Goal: Transaction & Acquisition: Purchase product/service

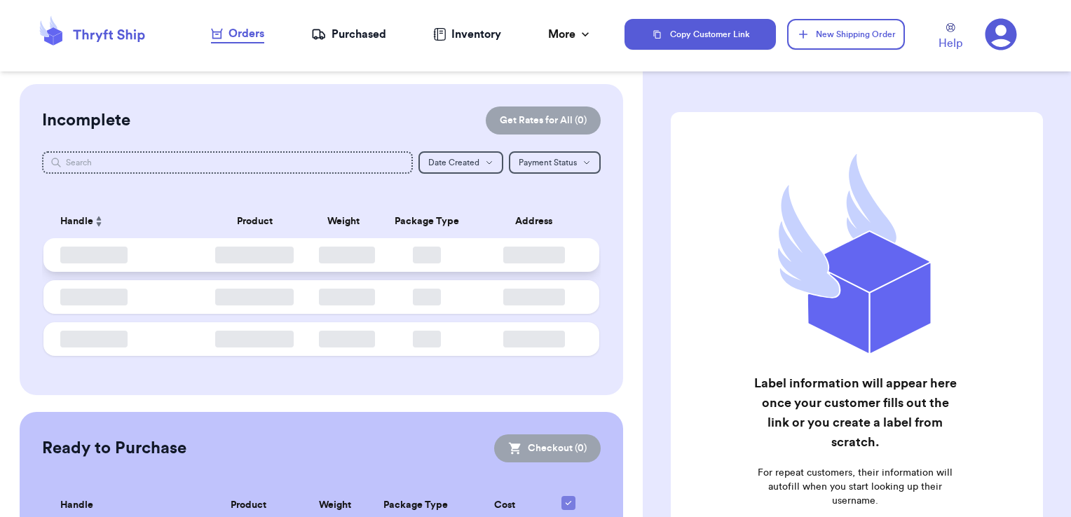
checkbox input "false"
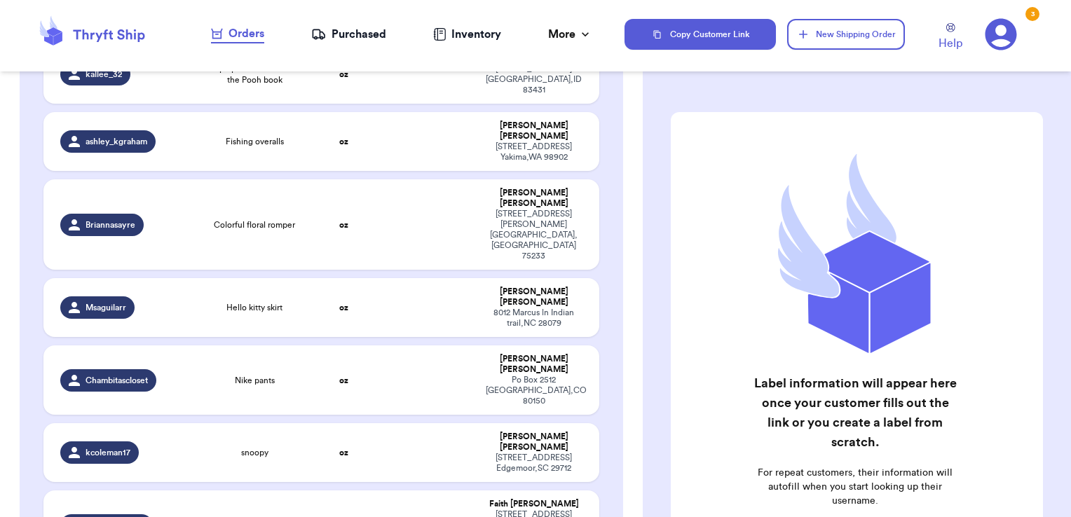
scroll to position [2529, 0]
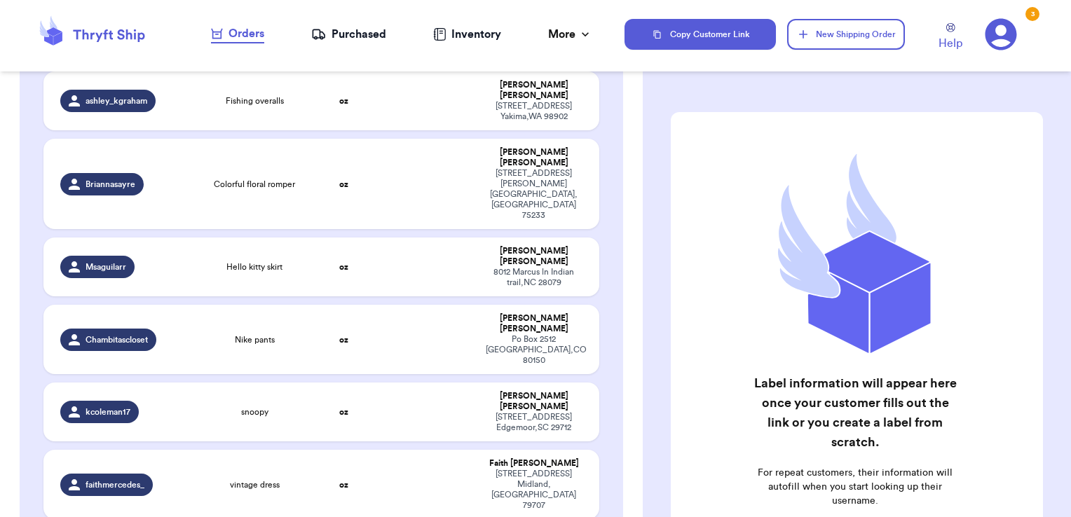
checkbox input "true"
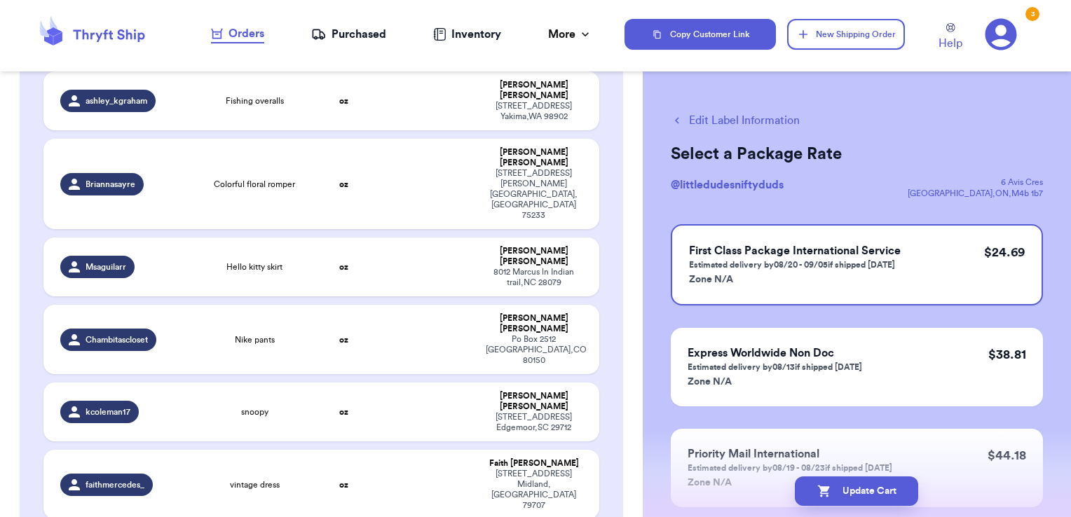
scroll to position [2592, 0]
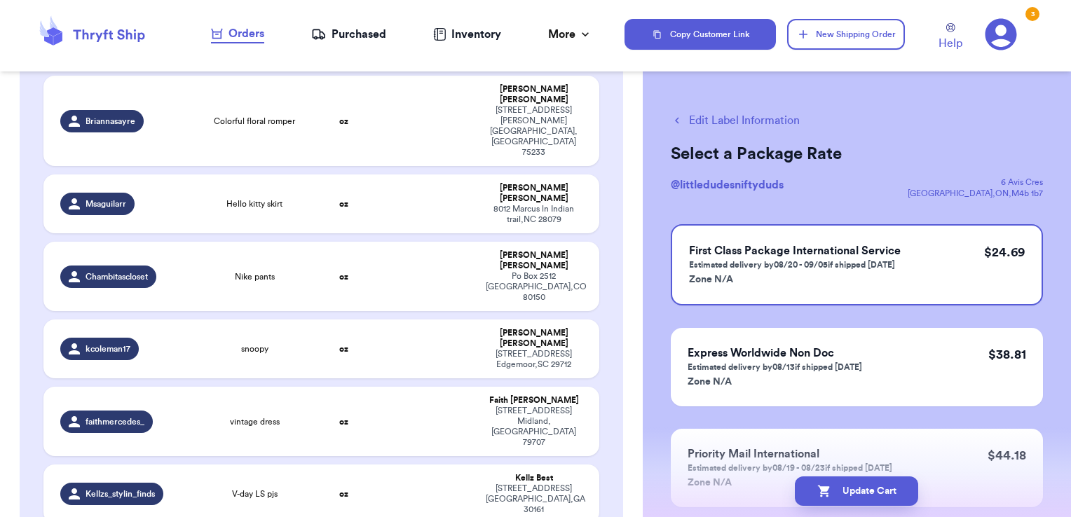
checkbox input "true"
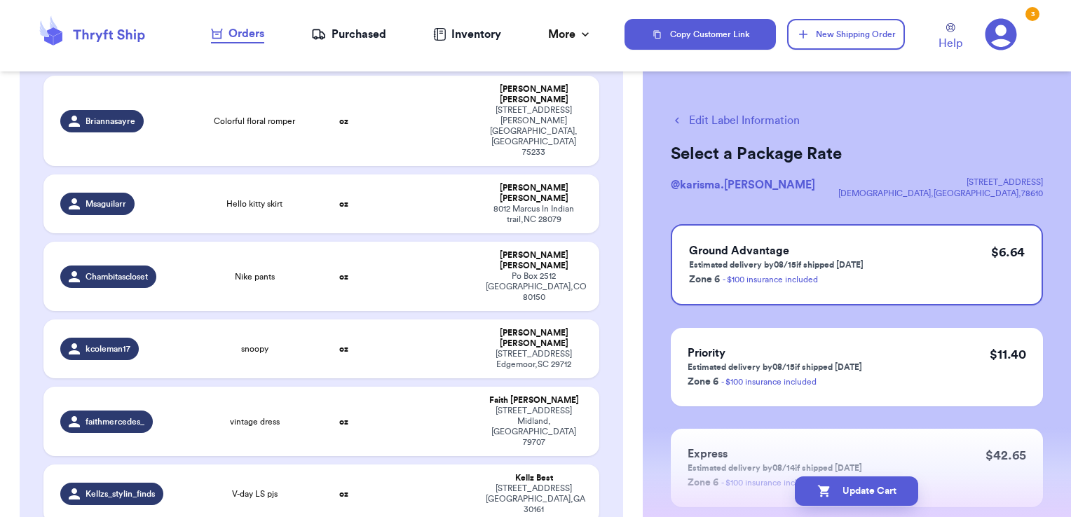
checkbox input "true"
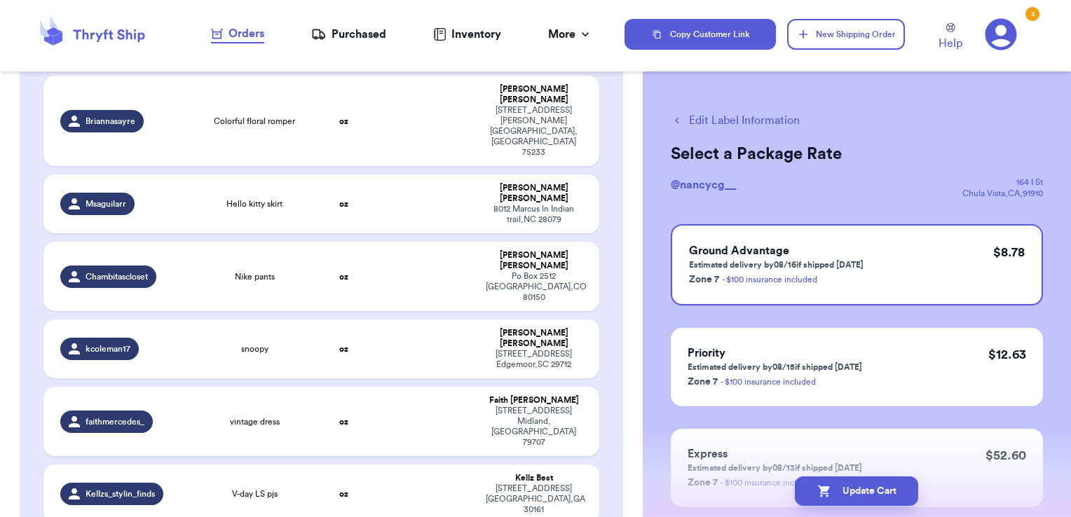
checkbox input "true"
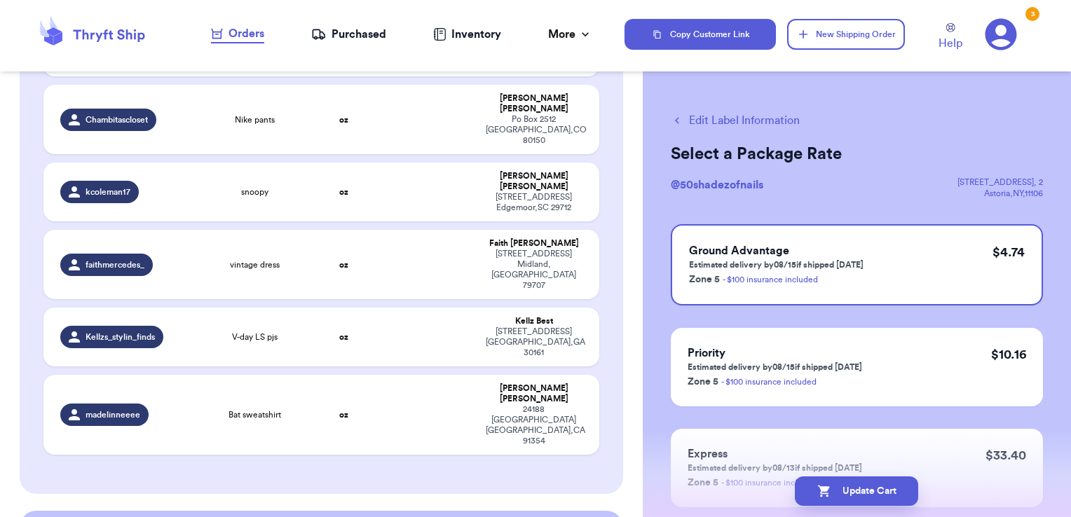
scroll to position [2772, 0]
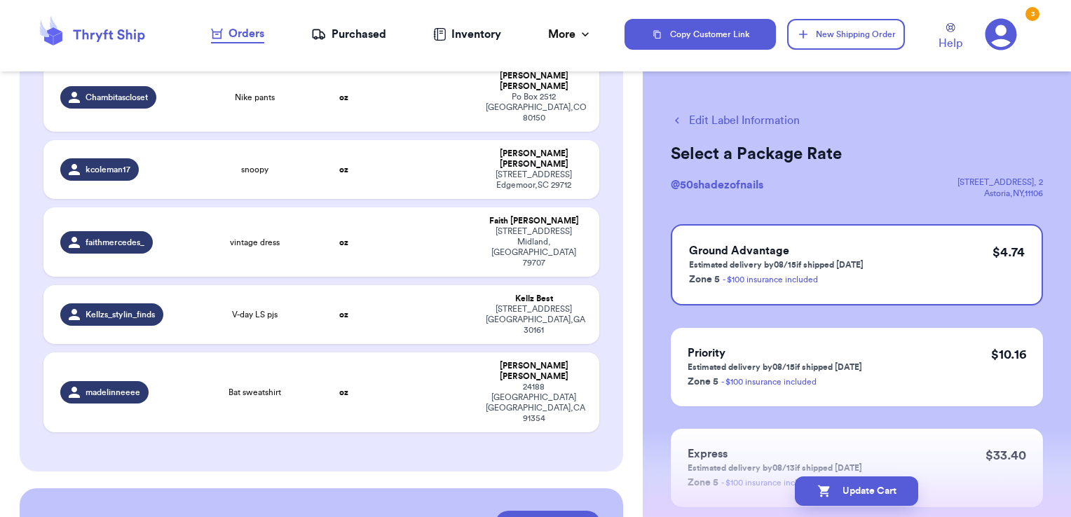
checkbox input "true"
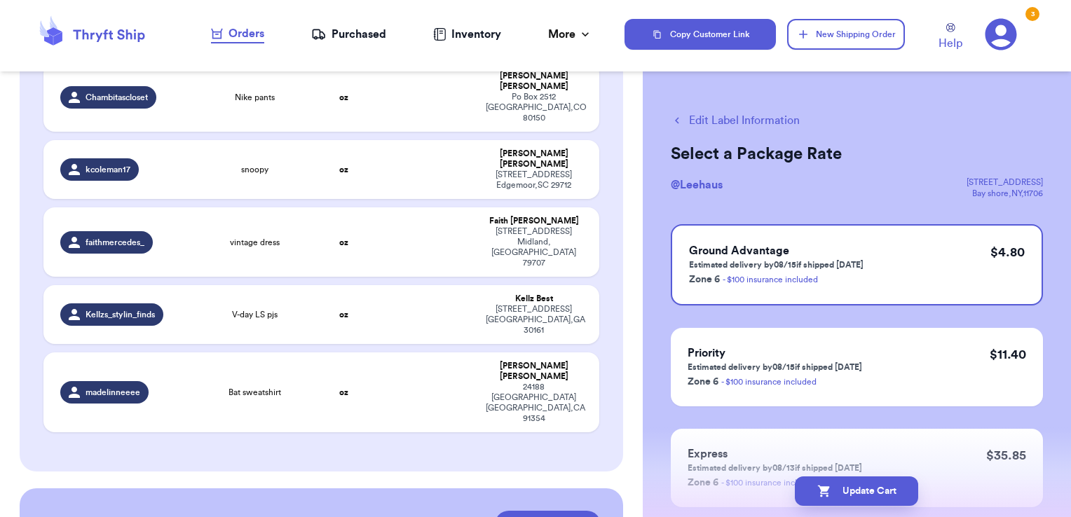
checkbox input "true"
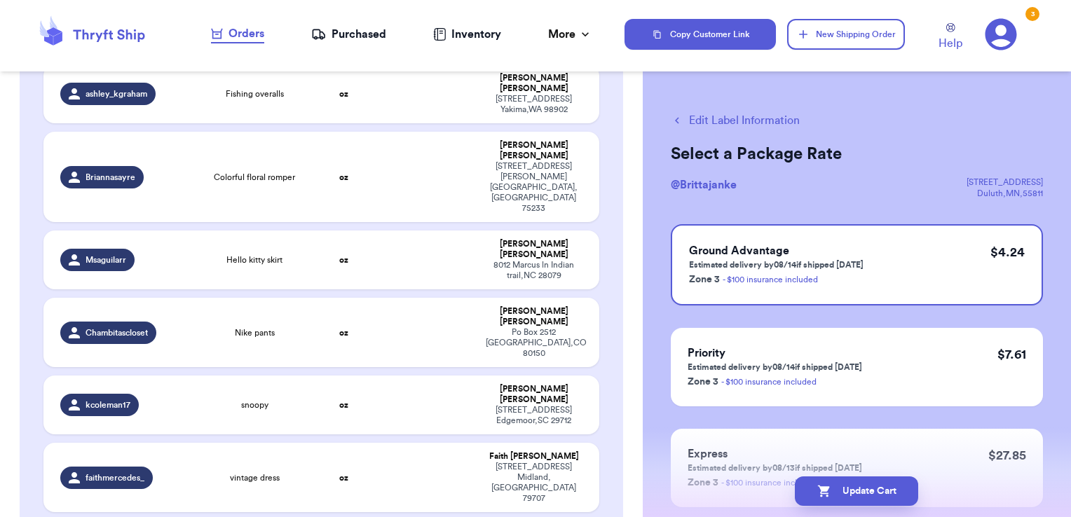
scroll to position [2441, 0]
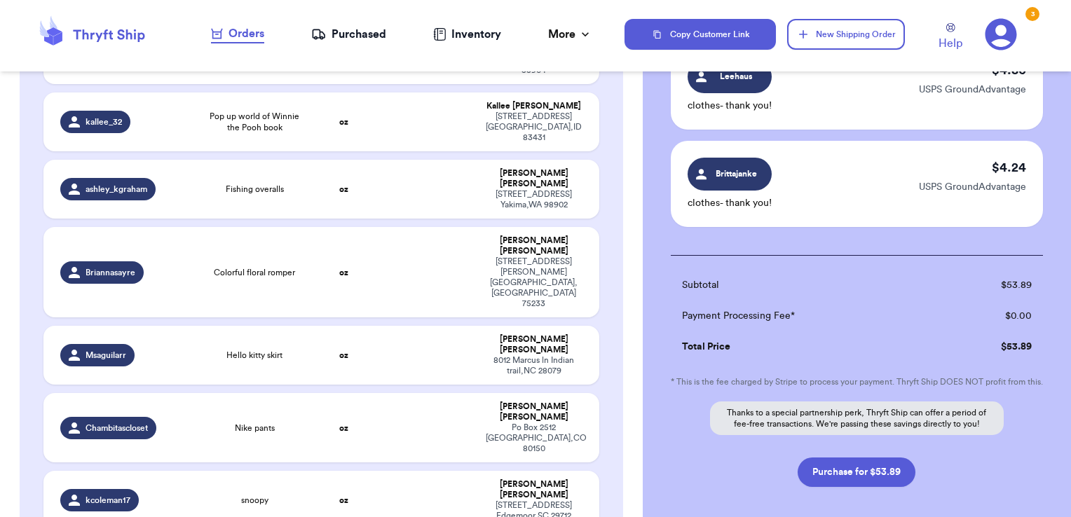
scroll to position [603, 0]
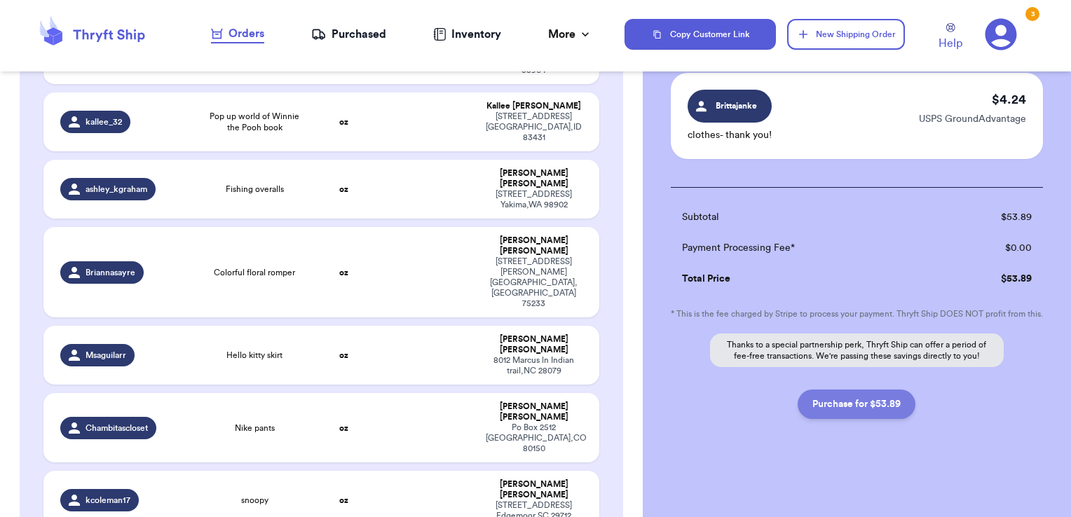
click at [850, 408] on button "Purchase for $53.89" at bounding box center [856, 404] width 118 height 29
checkbox input "false"
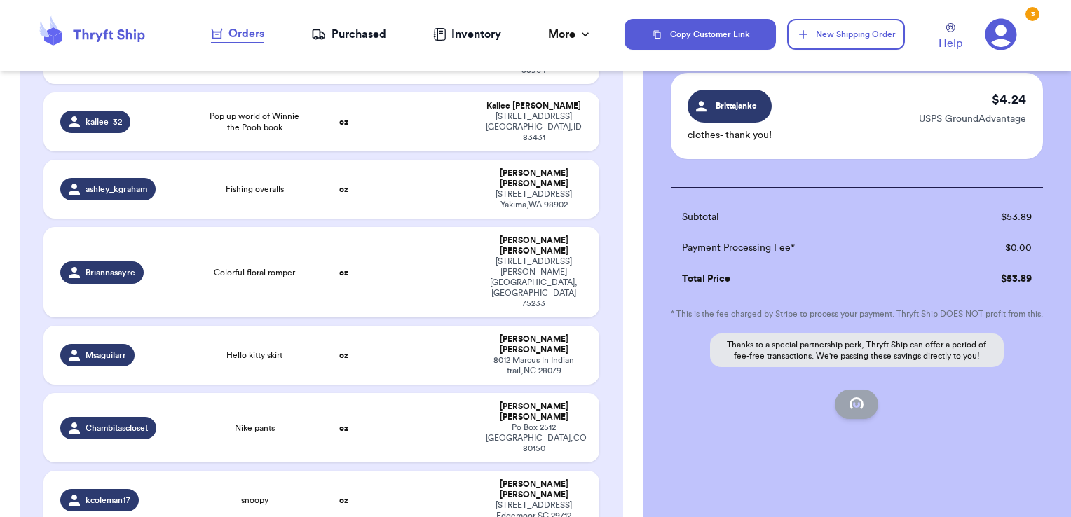
checkbox input "false"
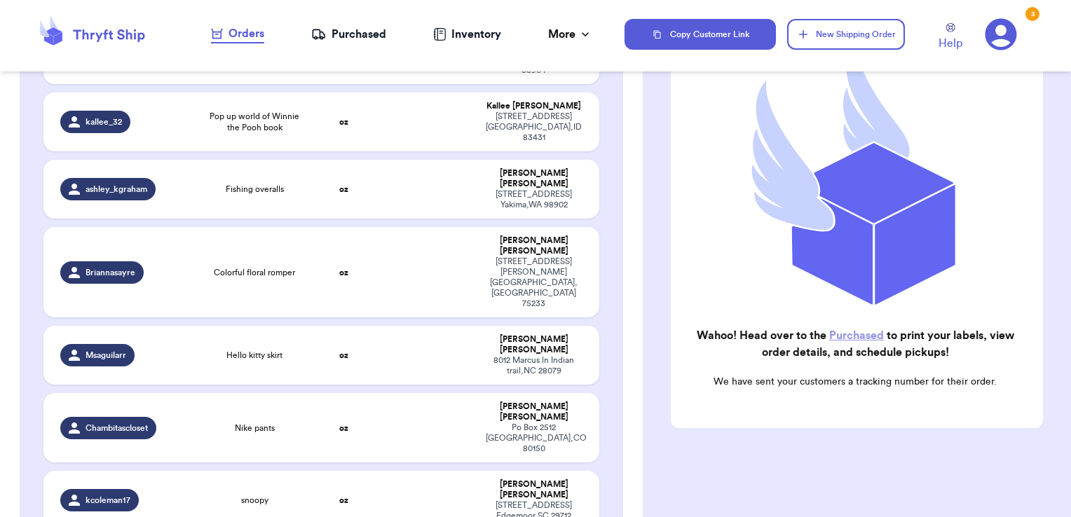
click at [360, 33] on div "Purchased" at bounding box center [348, 34] width 75 height 17
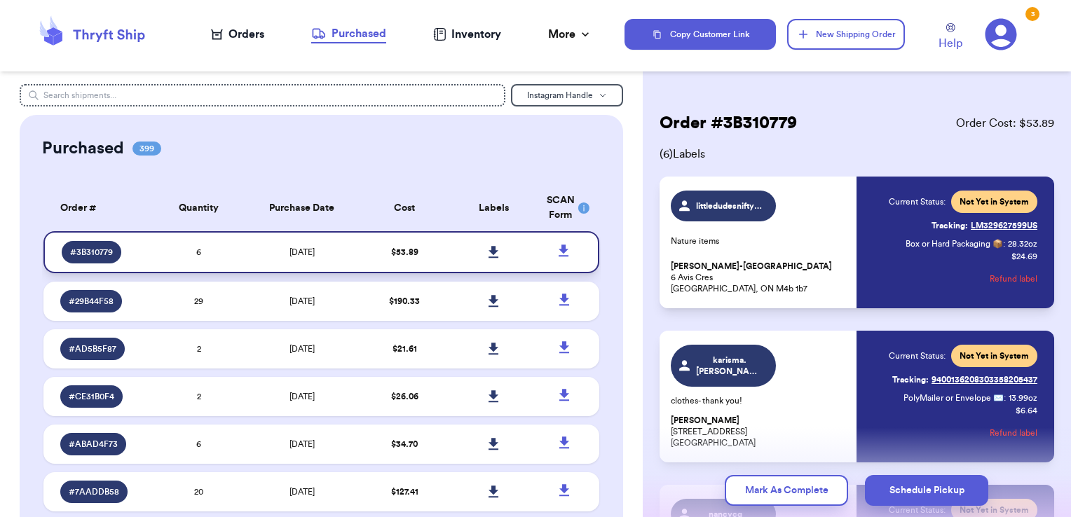
click at [488, 248] on icon at bounding box center [493, 252] width 10 height 12
